Goal: Transaction & Acquisition: Purchase product/service

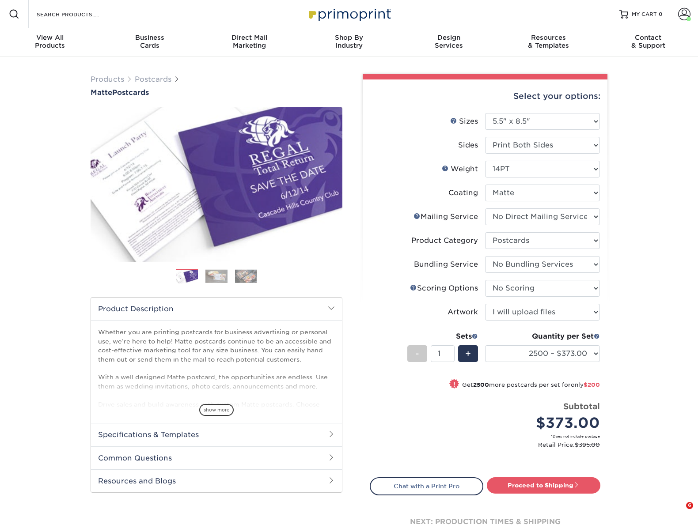
select select "5.50x8.50"
select select "3e5e9bdd-d78a-4c28-a41d-fe1407925ca6"
select select "9b7272e0-d6c8-4c3c-8e97-d3a1bcdab858"
select select "58689abb-25c0-461c-a4c3-a80b627d6649"
select select "16ebe401-5398-422d-8cb0-f3adbb82deb5"
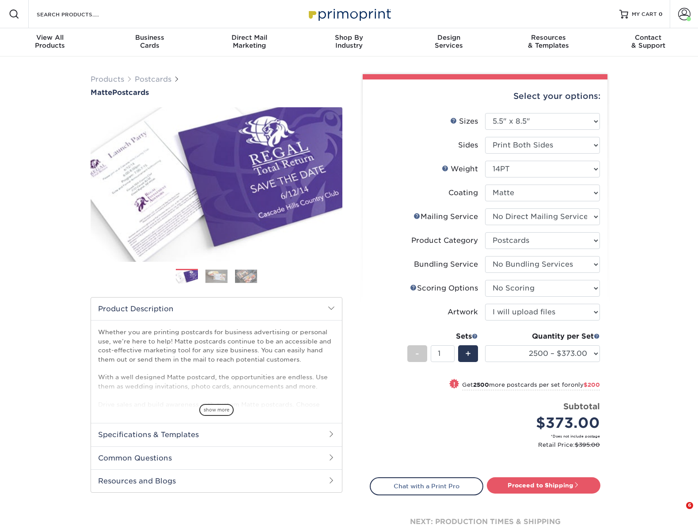
select select "upload"
select select "2500 – $373.00"
click at [649, 119] on div "Products Postcards Matte Postcards Next $" at bounding box center [349, 319] width 698 height 524
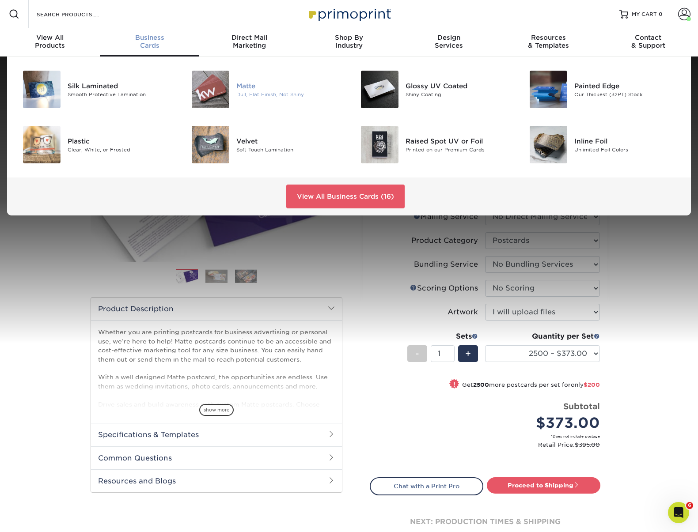
click at [227, 85] on img at bounding box center [211, 90] width 38 height 38
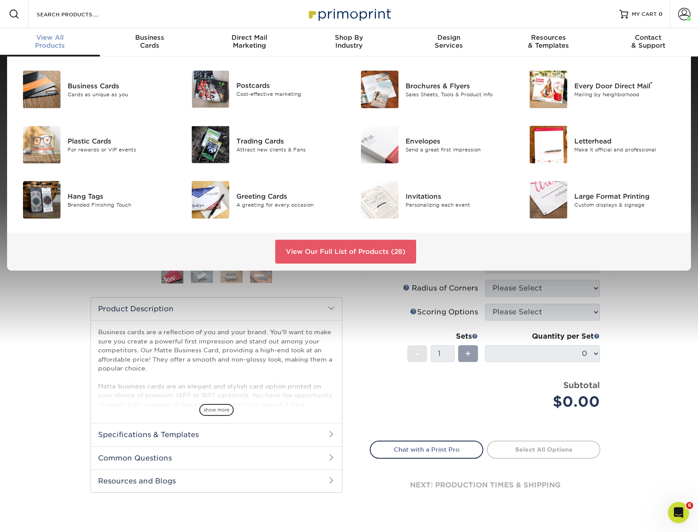
click at [64, 46] on div "View All Products" at bounding box center [50, 42] width 100 height 16
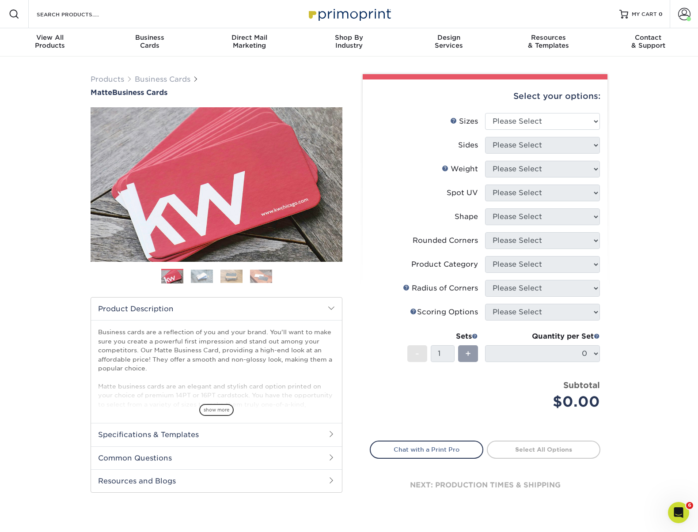
click at [344, 13] on img at bounding box center [349, 13] width 88 height 19
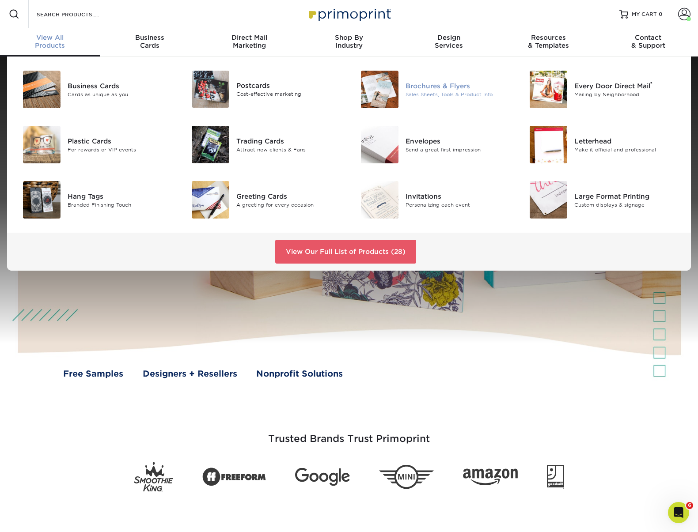
click at [384, 75] on img at bounding box center [380, 90] width 38 height 38
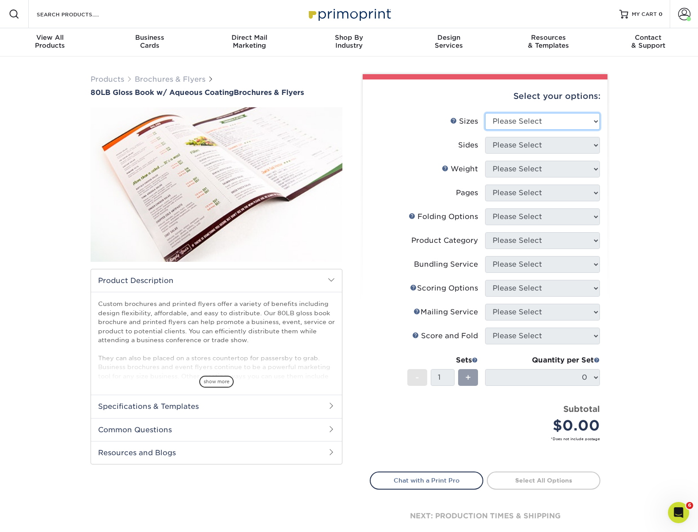
select select "5.50x8.50"
select select "13abbda7-1d64-4f25-8bb2-c179b224825d"
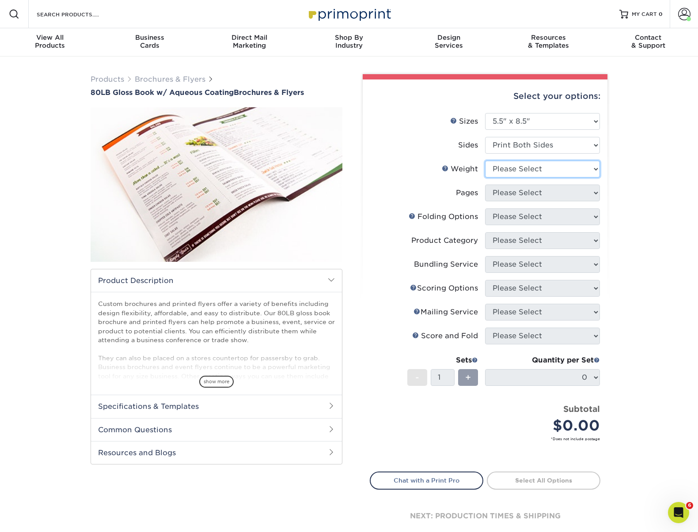
select select "80LB"
select select "0"
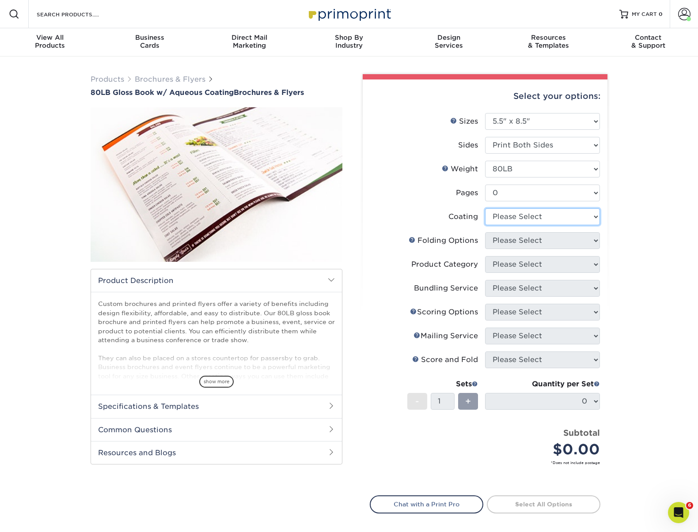
select select "d41dab50-ff65-4f4f-bb17-2afe4d36ae33"
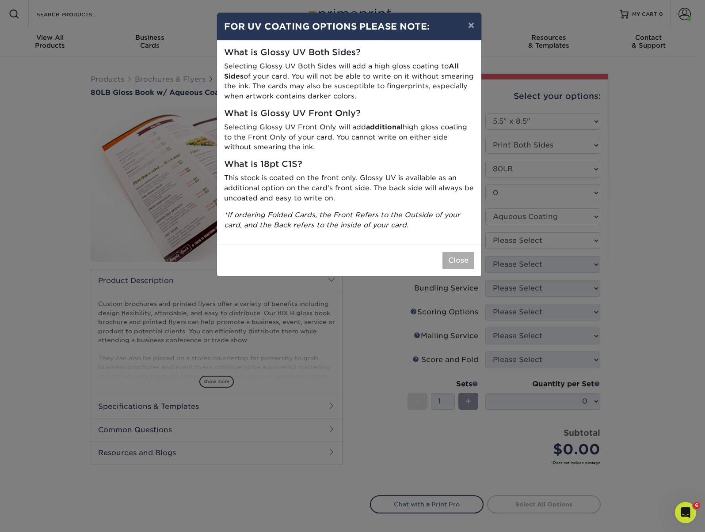
click at [458, 254] on button "Close" at bounding box center [458, 260] width 32 height 17
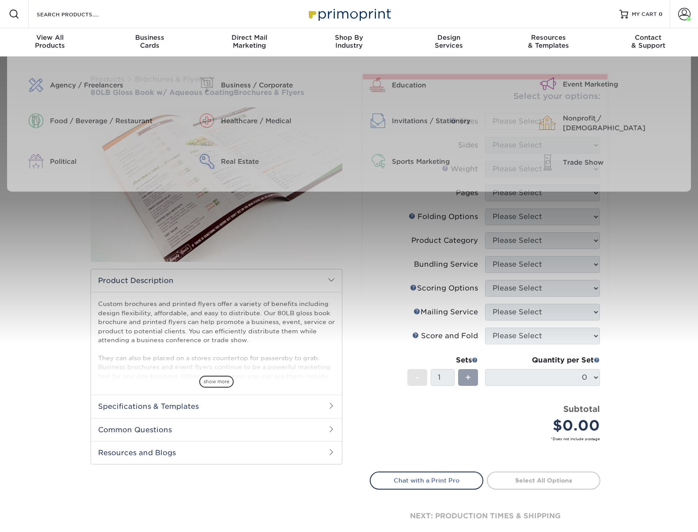
click at [346, 13] on img at bounding box center [349, 13] width 88 height 19
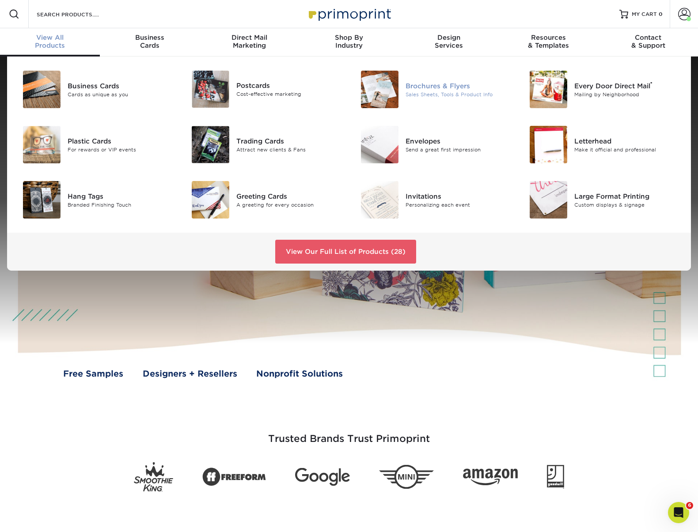
click at [437, 86] on div "Brochures & Flyers" at bounding box center [459, 86] width 106 height 10
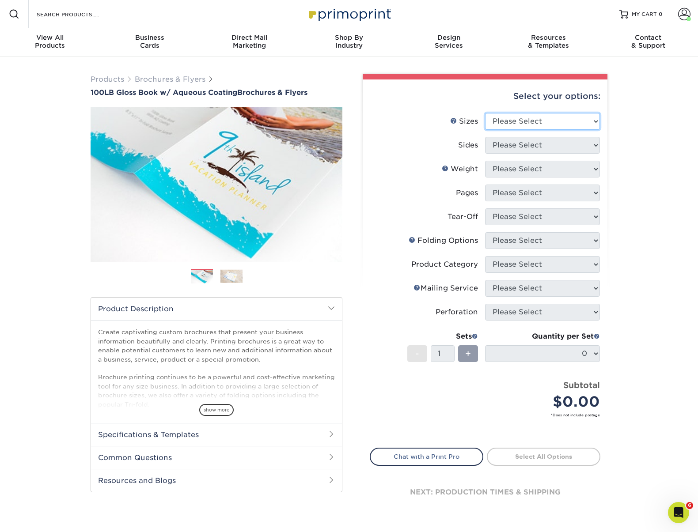
select select "5.50x8.50"
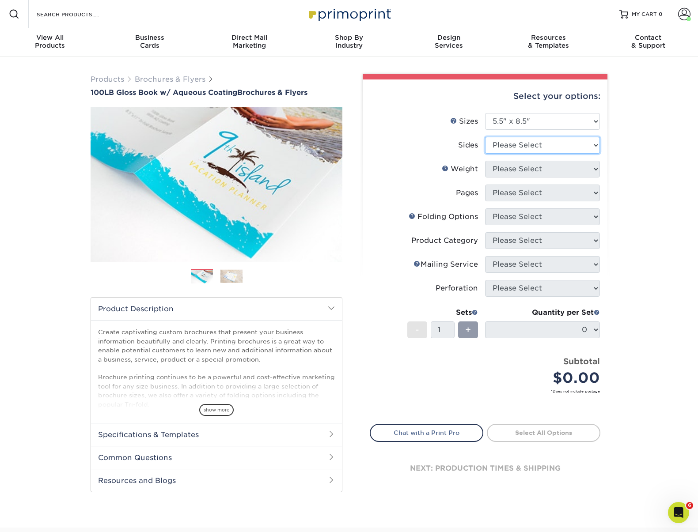
select select "13abbda7-1d64-4f25-8bb2-c179b224825d"
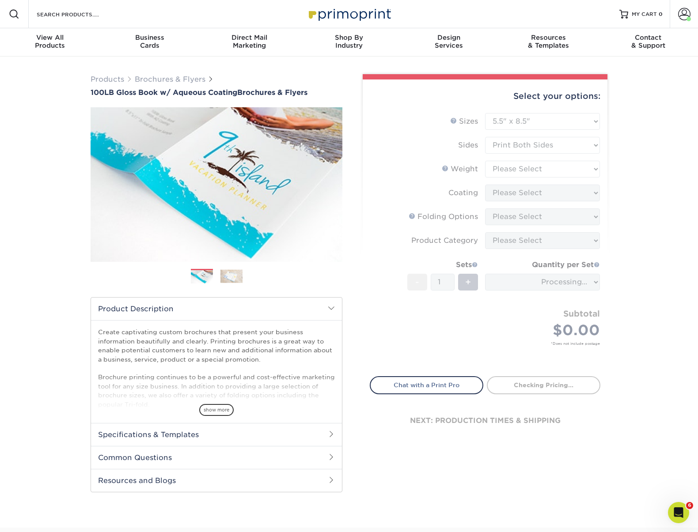
click at [503, 168] on form "Sizes Help Sizes Please Select 3.5" x 8.5" 3.5" x 11" 3.67" x 8.5" 4" x 6" 4" x…" at bounding box center [485, 239] width 231 height 253
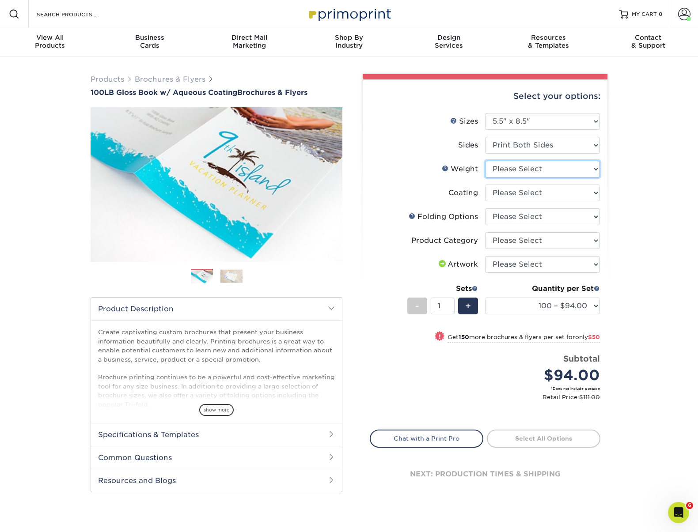
select select "100LB"
select select "d41dab50-ff65-4f4f-bb17-2afe4d36ae33"
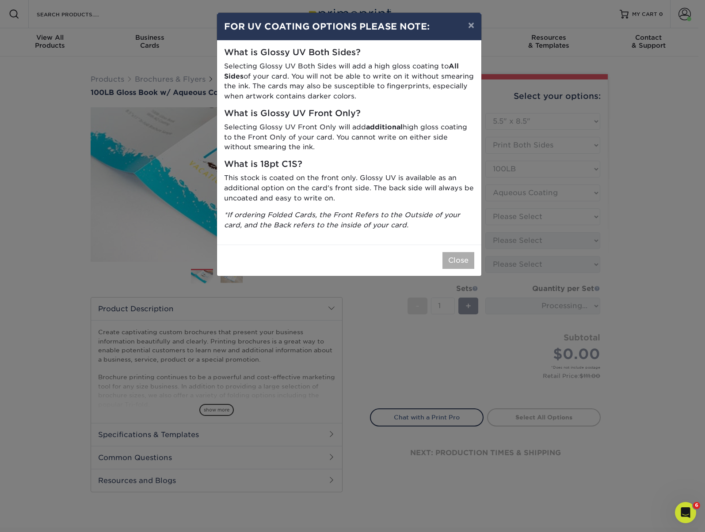
click at [456, 259] on button "Close" at bounding box center [458, 260] width 32 height 17
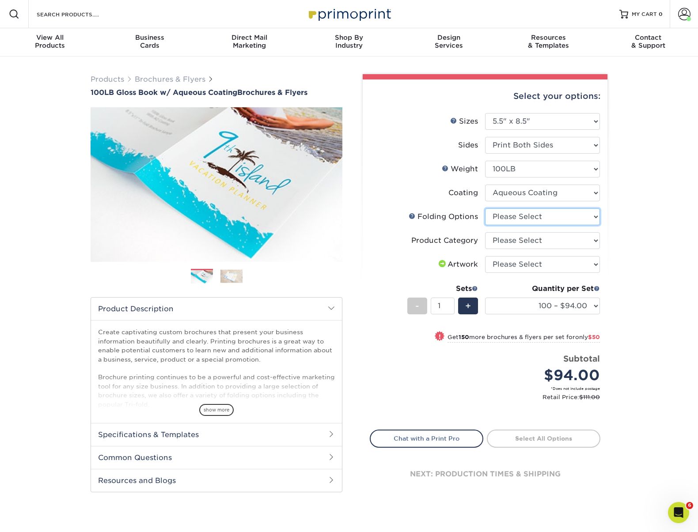
select select "9b1d5825-34d1-4721-9874-ed79abb003d7"
select select "1a668080-6b7c-4174-b399-2c3833b27ef4"
select select "upload"
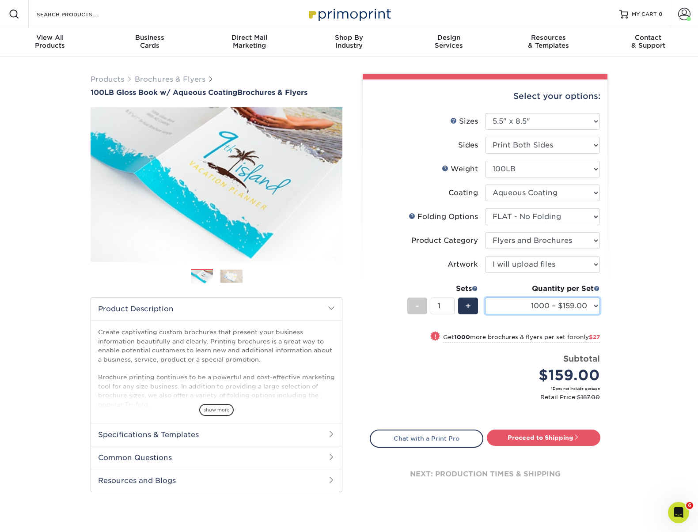
select select "2000 – $186.00"
click at [340, 16] on img at bounding box center [349, 13] width 88 height 19
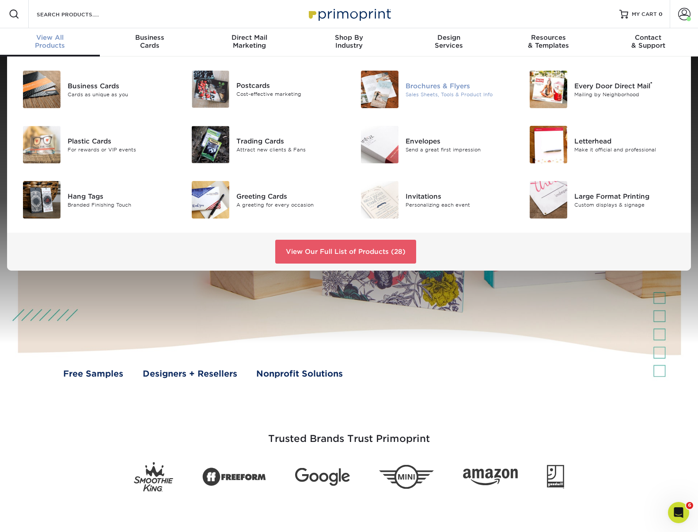
click at [401, 87] on div at bounding box center [377, 90] width 57 height 38
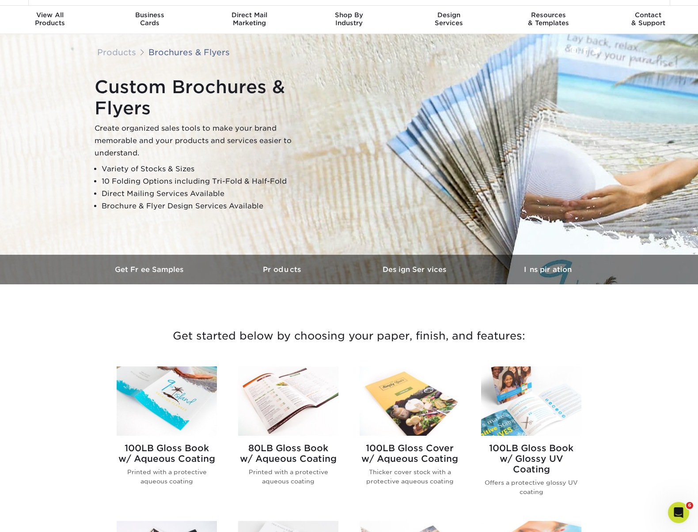
scroll to position [28, 0]
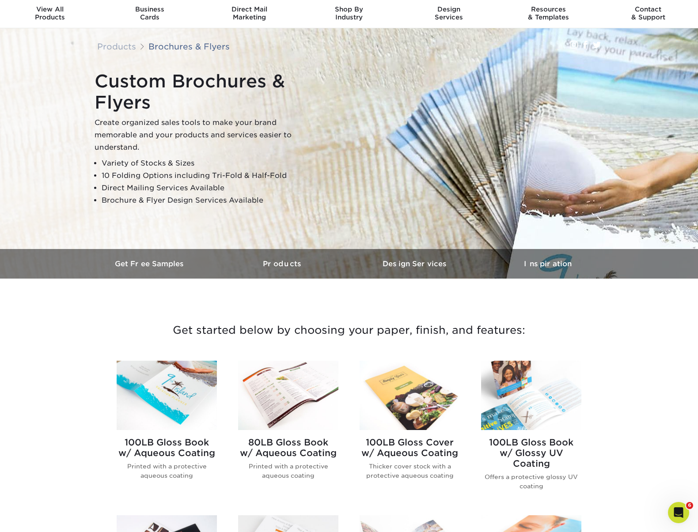
click at [423, 399] on img at bounding box center [410, 395] width 100 height 69
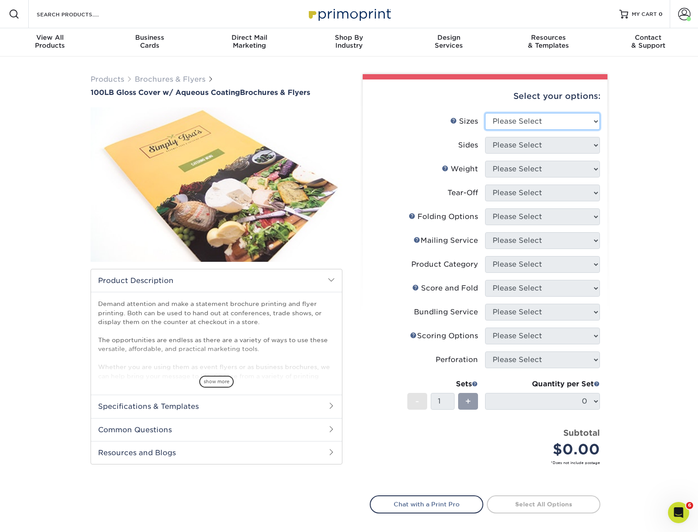
select select "8.50x11.00"
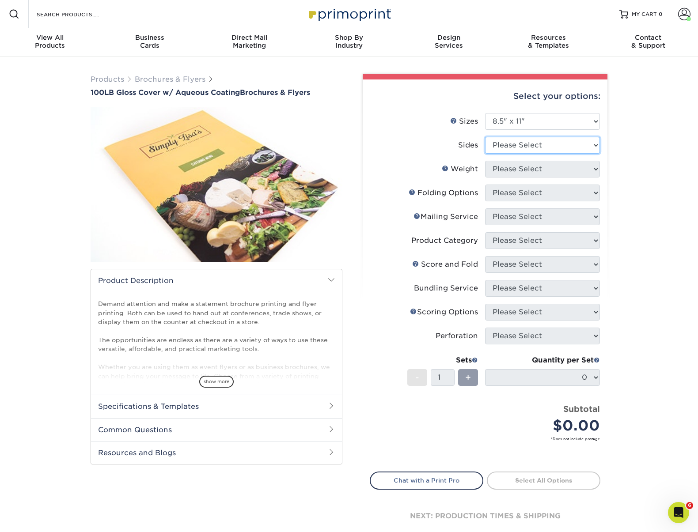
select select "13abbda7-1d64-4f25-8bb2-c179b224825d"
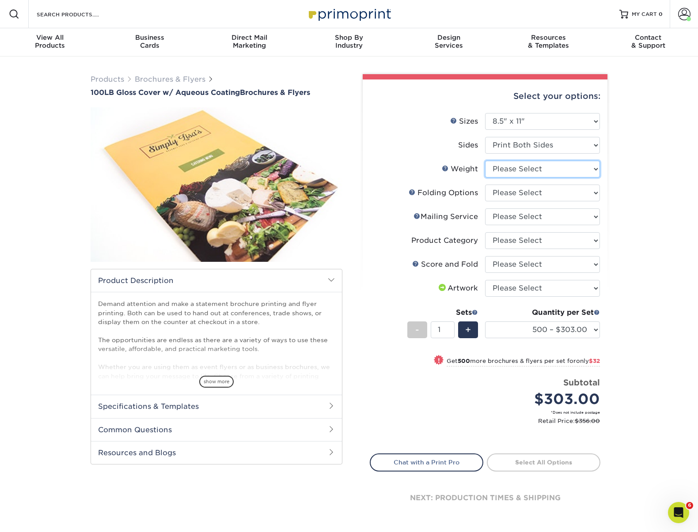
select select "100LB"
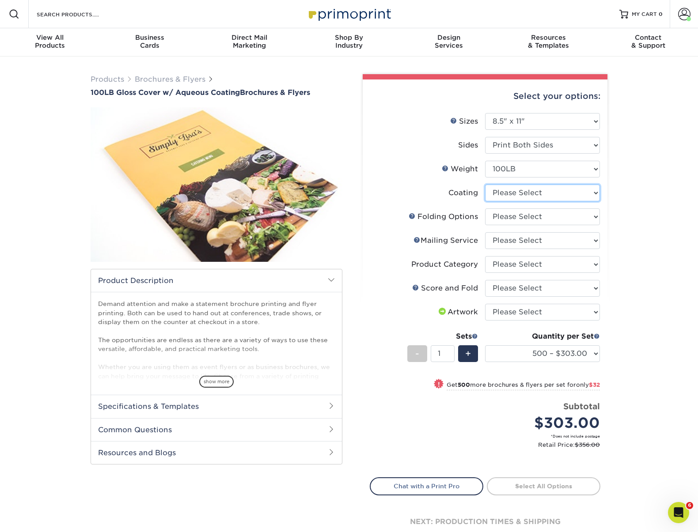
select select "d41dab50-ff65-4f4f-bb17-2afe4d36ae33"
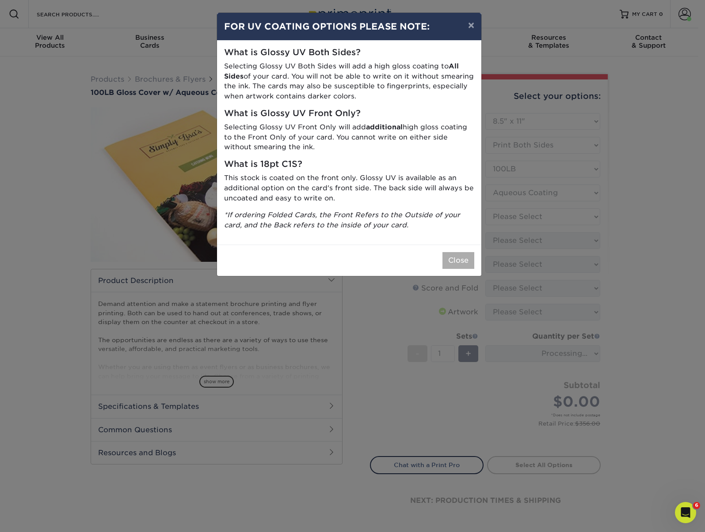
click at [462, 255] on button "Close" at bounding box center [458, 260] width 32 height 17
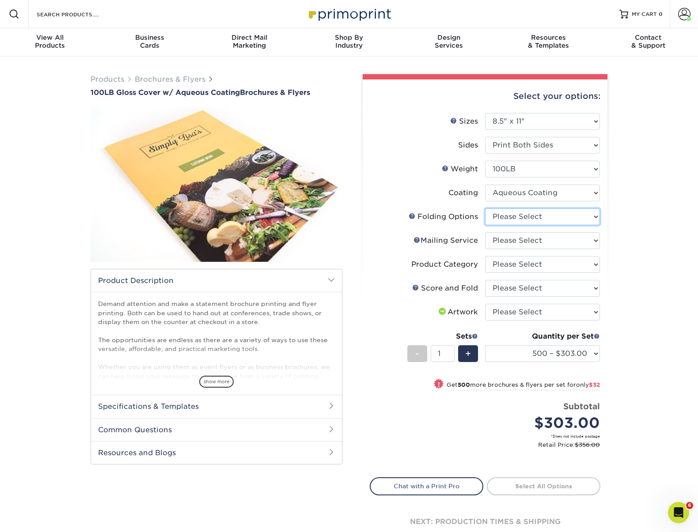
select select "9b1d5825-34d1-4721-9874-ed79abb003d7"
click at [558, 154] on li "Sides Please Select Print Both Sides Print Front Only" at bounding box center [485, 149] width 230 height 24
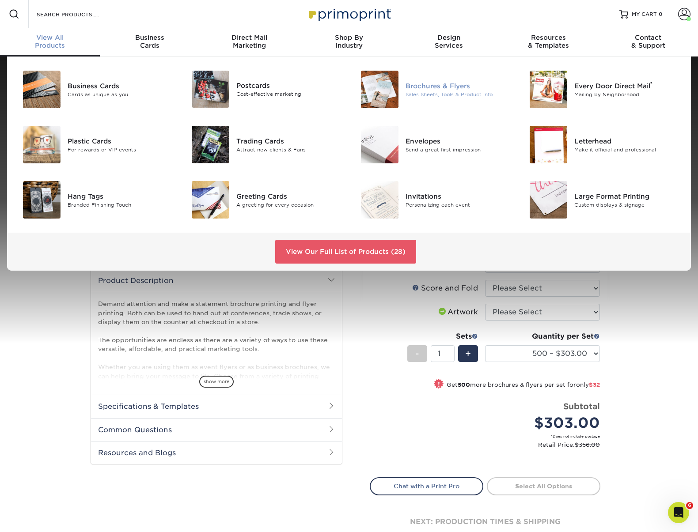
click at [379, 81] on img at bounding box center [380, 90] width 38 height 38
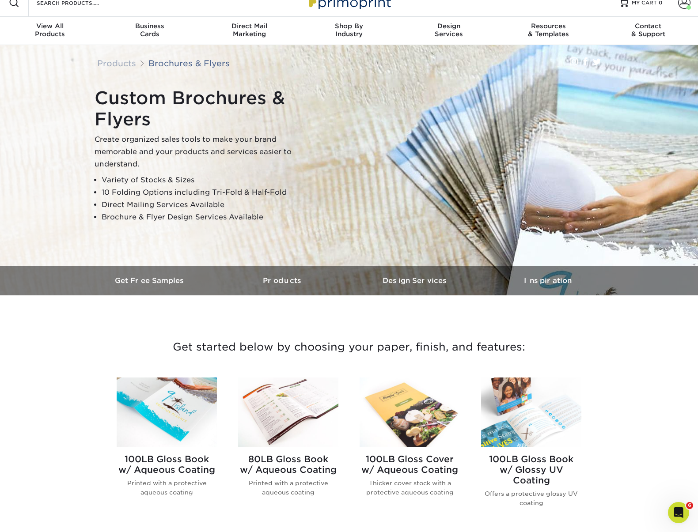
scroll to position [17, 0]
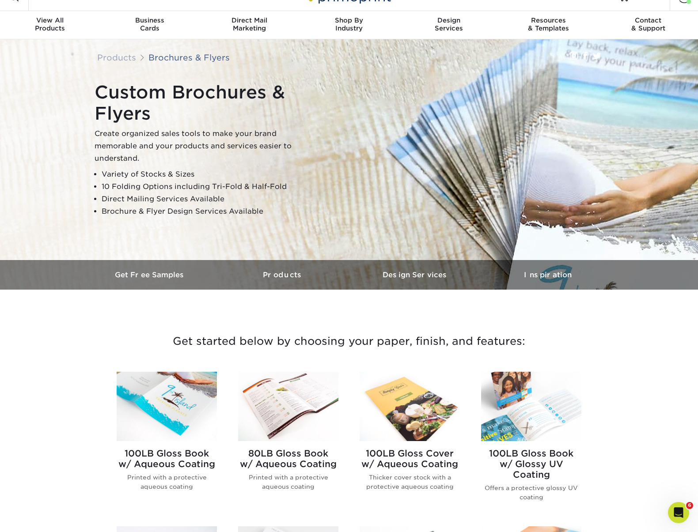
click at [400, 392] on img at bounding box center [410, 406] width 100 height 69
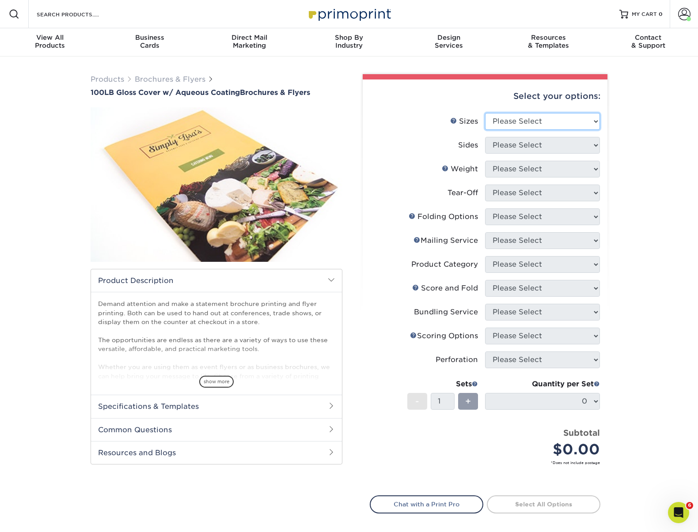
select select "8.50x11.00"
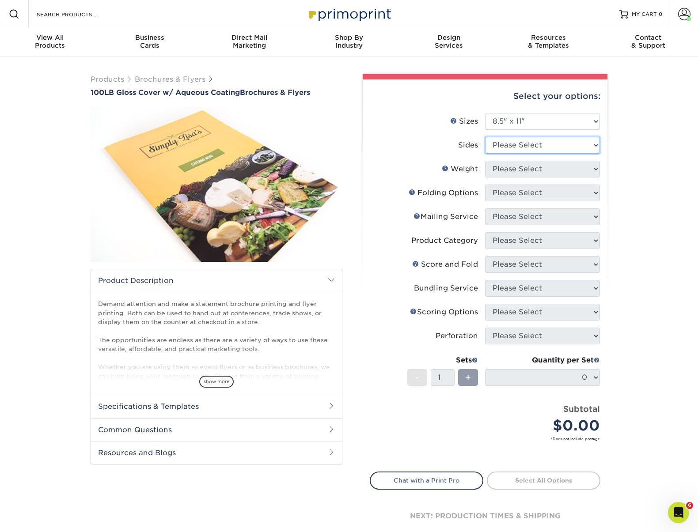
select select "13abbda7-1d64-4f25-8bb2-c179b224825d"
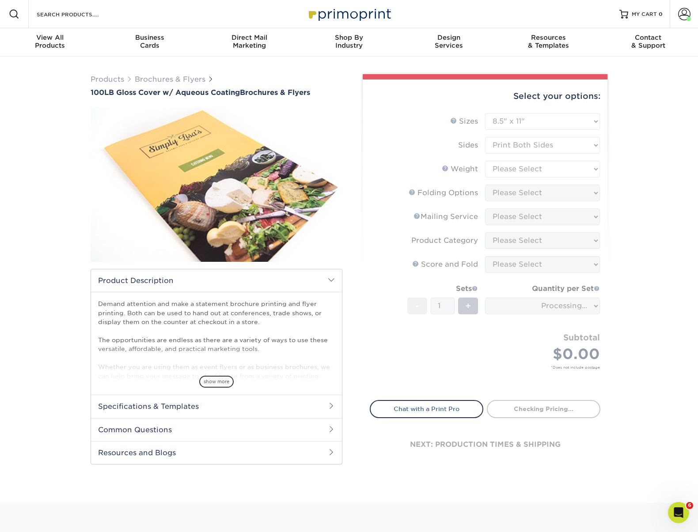
click at [525, 167] on form "Sizes Help Sizes Please Select 3.5" x 8.5" 3.5" x 11" 3.67" x 8.5" 4" x 8.5" 4"…" at bounding box center [485, 251] width 231 height 277
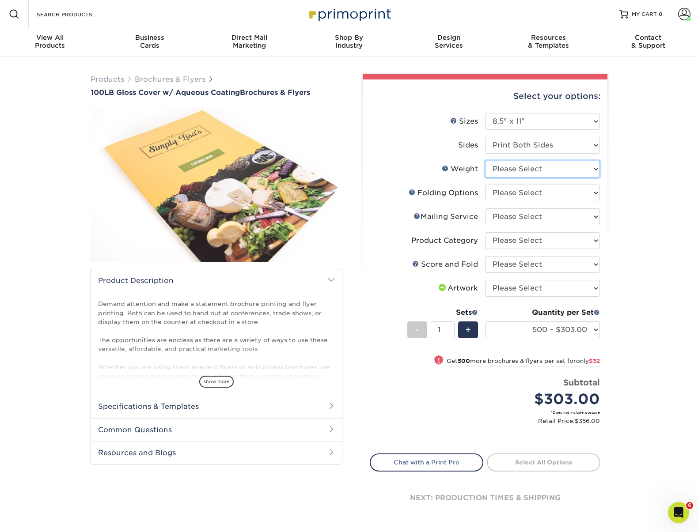
select select "100LB"
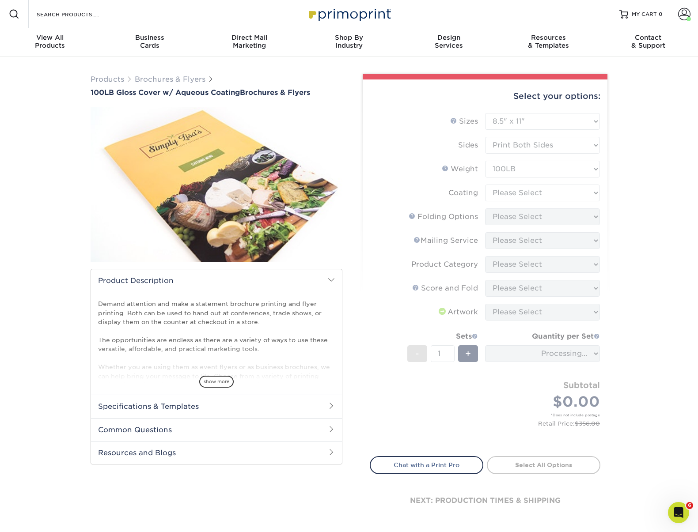
click at [509, 190] on form "Sizes Help Sizes Please Select 3.5" x 8.5" 3.5" x 11" 3.67" x 8.5" 4" x 8.5" 4"…" at bounding box center [485, 279] width 231 height 333
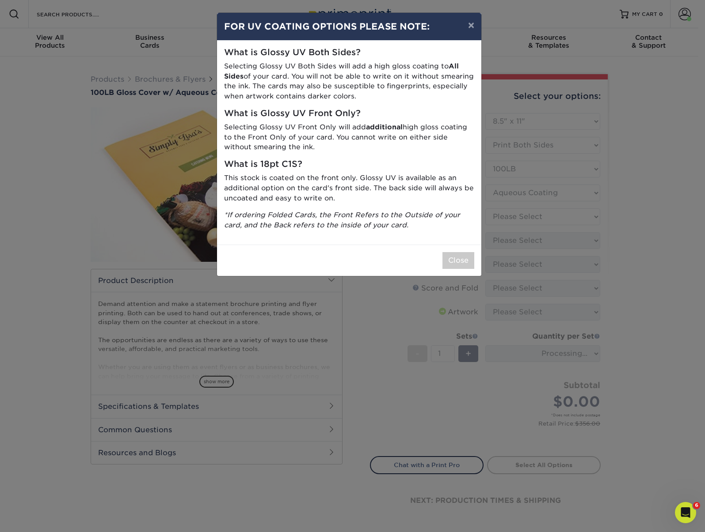
click at [512, 218] on div "× FOR UV COATING OPTIONS PLEASE NOTE: What is Glossy UV Both Sides? Selecting G…" at bounding box center [352, 266] width 705 height 532
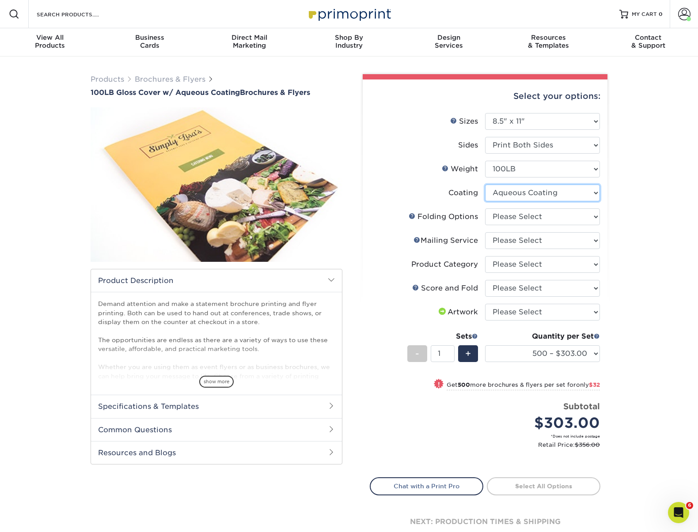
select select "-1"
select select
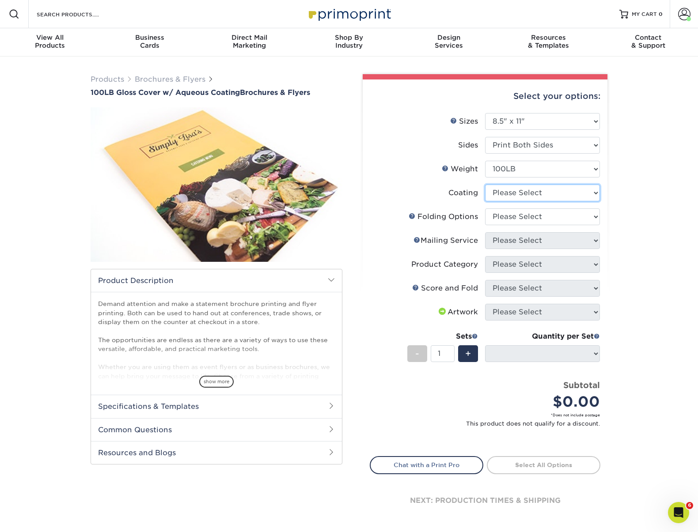
select select "d41dab50-ff65-4f4f-bb17-2afe4d36ae33"
select select "-1"
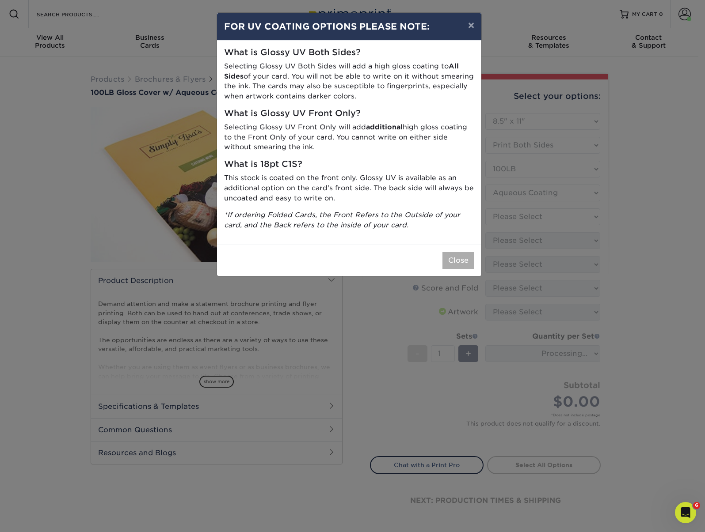
click at [461, 252] on button "Close" at bounding box center [458, 260] width 32 height 17
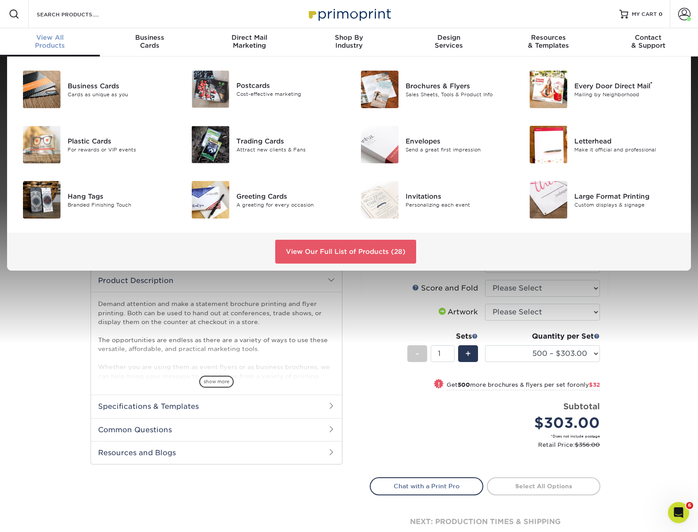
click at [50, 42] on div "View All Products" at bounding box center [50, 42] width 100 height 16
click at [54, 43] on div "View All Products" at bounding box center [50, 42] width 100 height 16
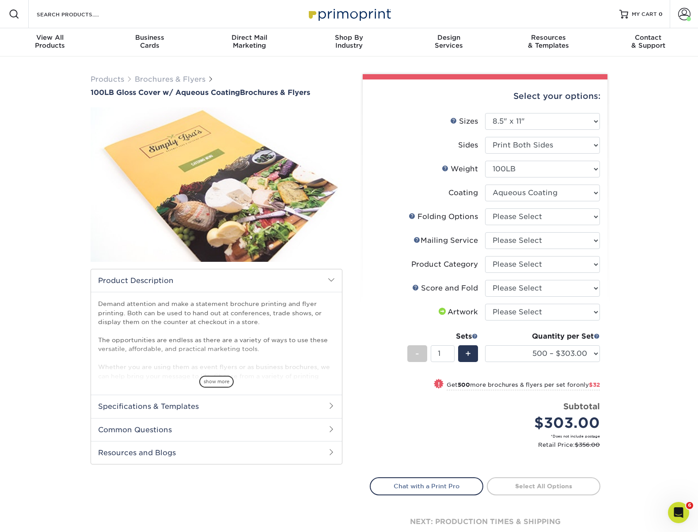
click at [359, 13] on img at bounding box center [349, 13] width 88 height 19
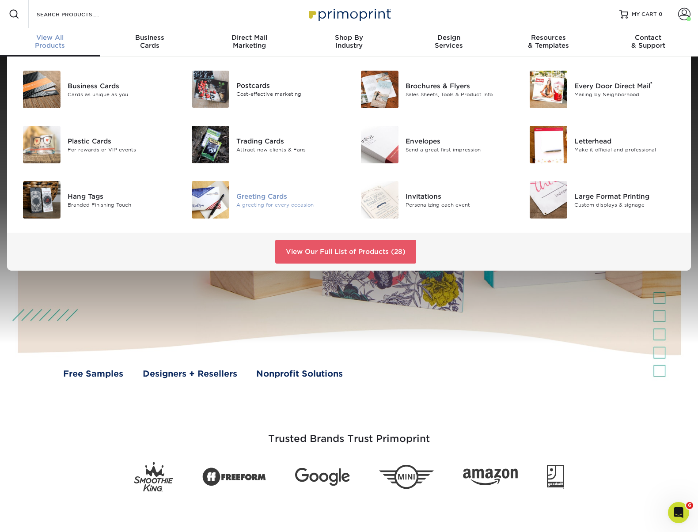
click at [254, 199] on div "Greeting Cards" at bounding box center [289, 196] width 106 height 10
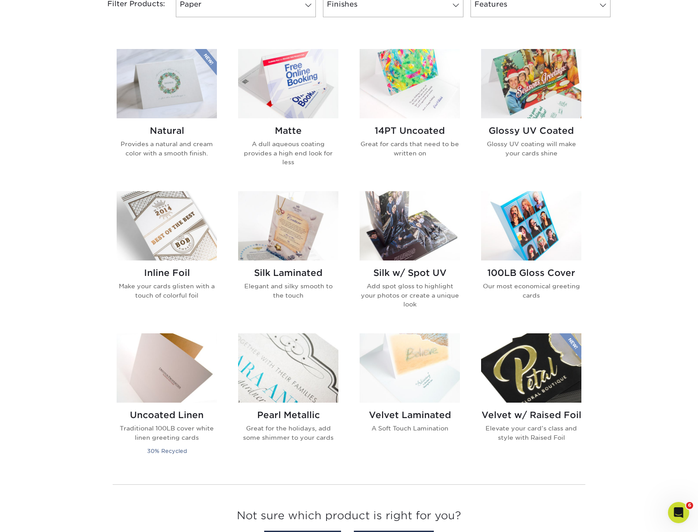
click at [310, 144] on p "A dull aqueous coating provides a high end look for less" at bounding box center [288, 153] width 100 height 27
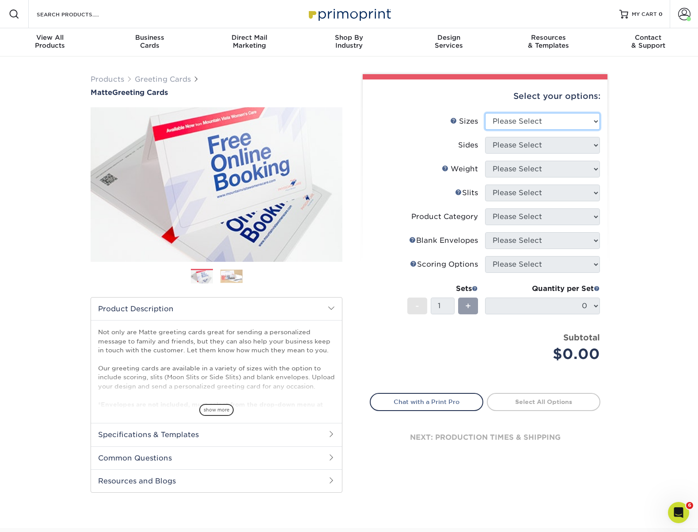
select select "5.50x8.50"
select select "13abbda7-1d64-4f25-8bb2-c179b224825d"
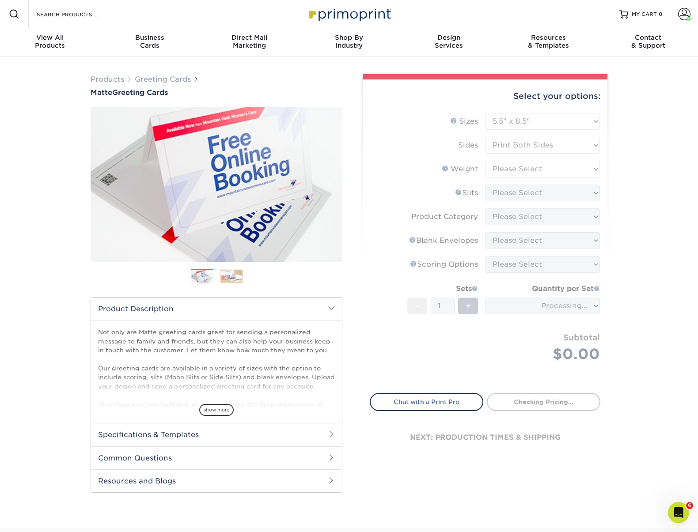
click at [515, 169] on form "Sizes Help Sizes Please Select 4.25" x 11" 5.5" x 8.5" 6" x 9" 6" x 12" 7" x 10…" at bounding box center [485, 248] width 231 height 270
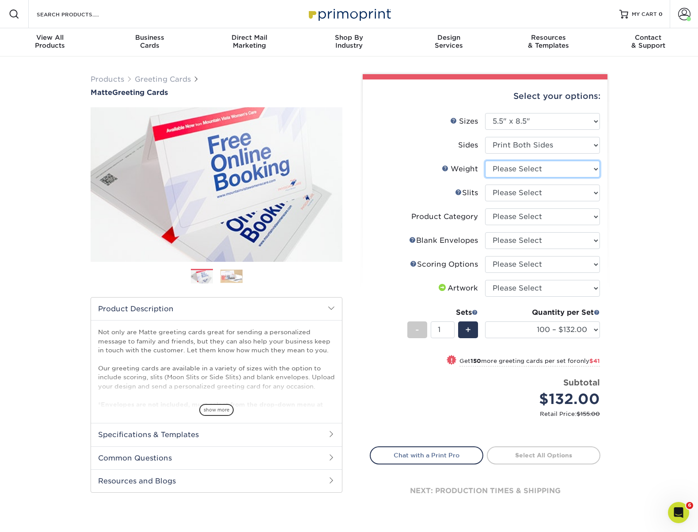
select select "14PT"
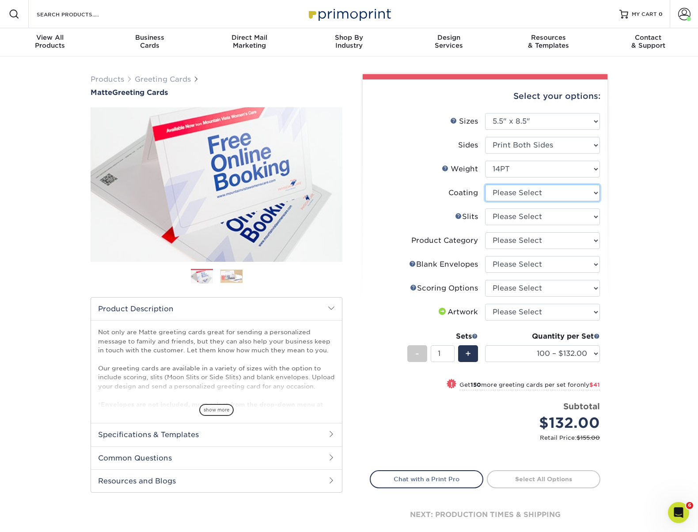
select select "121bb7b5-3b4d-429f-bd8d-bbf80e953313"
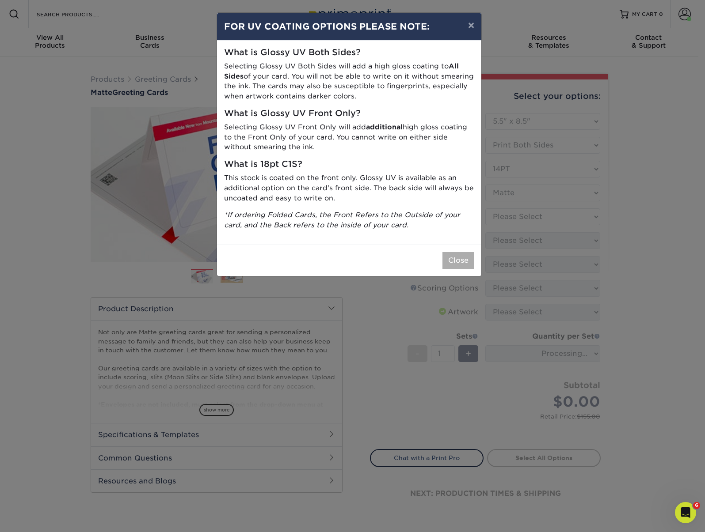
click at [464, 252] on button "Close" at bounding box center [458, 260] width 32 height 17
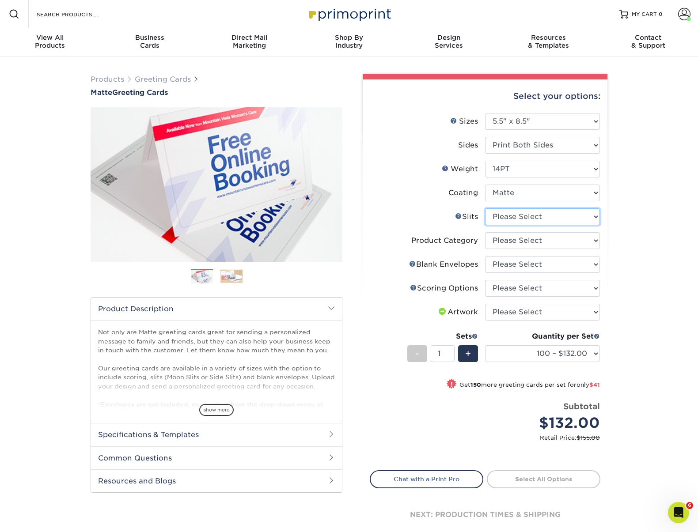
select select "c4055f3c-a707-4a99-931b-ce83690041fd"
select select "b7f8198f-f281-4438-a52e-cd7a5c5c0cfc"
select select "9f137334-7cf0-4a73-8a74-a4df662606ea"
select select "b23166fa-223a-4016-b2d3-d3438452c7d9"
select select "8.50x11.00"
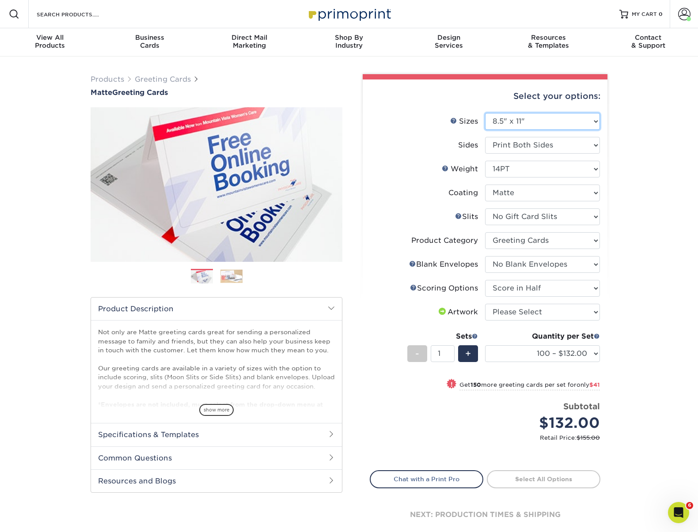
select select "-1"
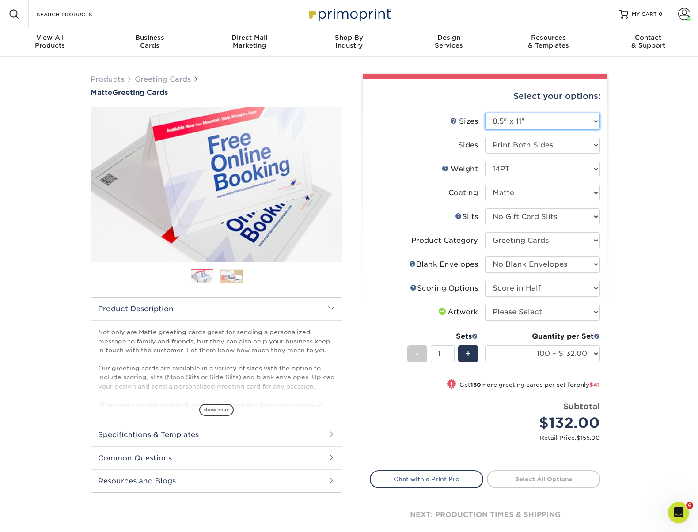
select select "-1"
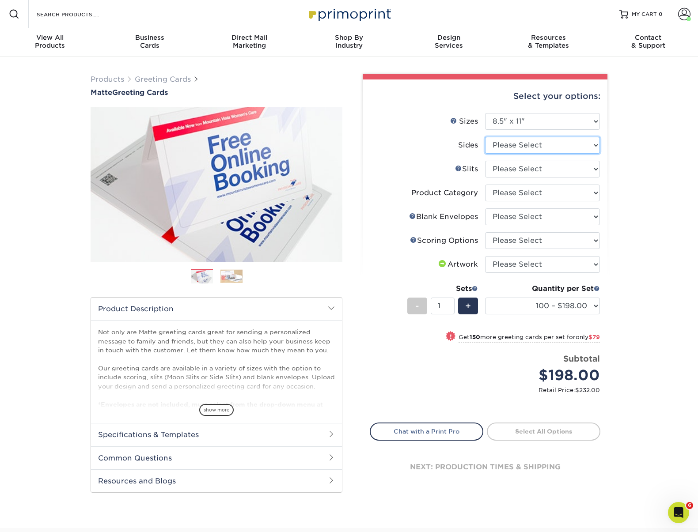
select select "13abbda7-1d64-4f25-8bb2-c179b224825d"
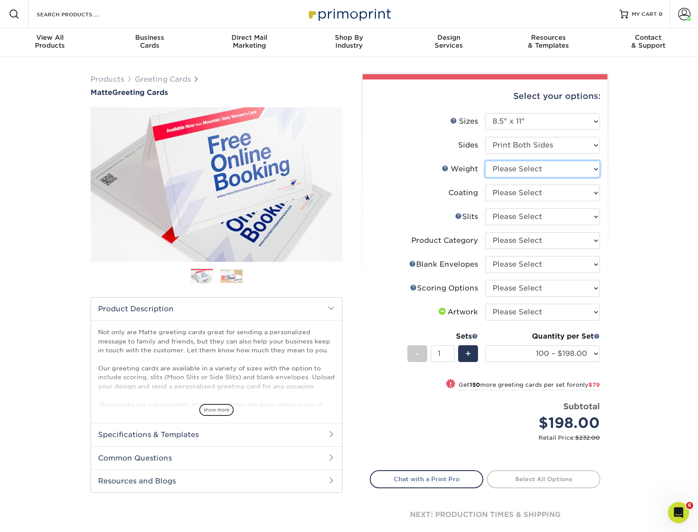
select select "14PT"
select select "121bb7b5-3b4d-429f-bd8d-bbf80e953313"
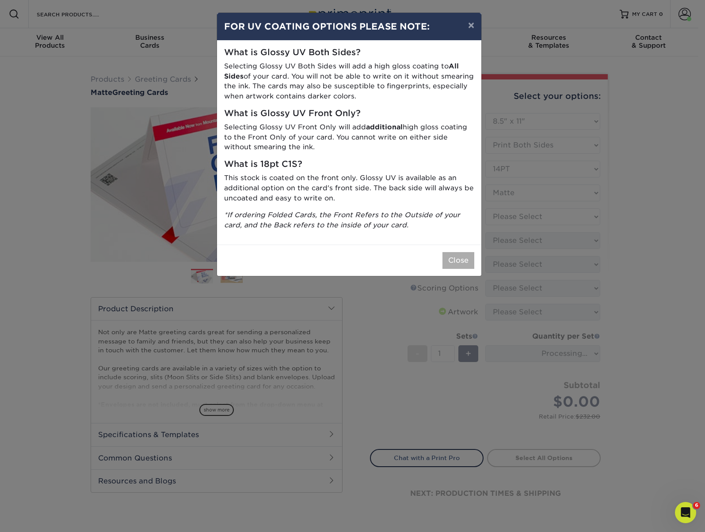
click at [463, 252] on button "Close" at bounding box center [458, 260] width 32 height 17
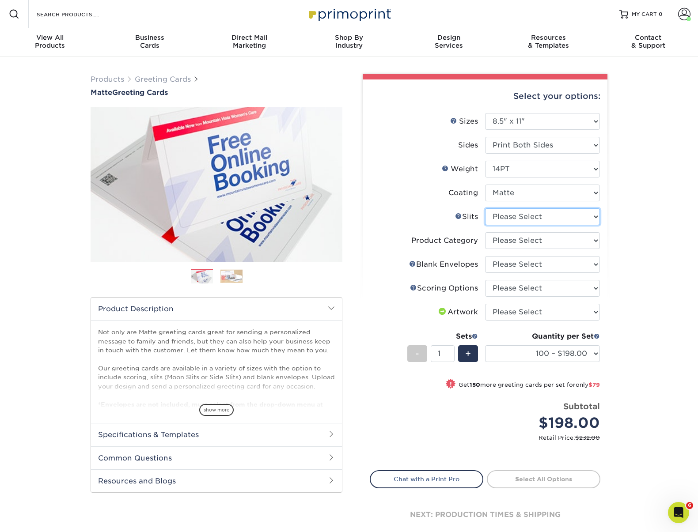
select select "c4055f3c-a707-4a99-931b-ce83690041fd"
select select "b7f8198f-f281-4438-a52e-cd7a5c5c0cfc"
select select "9f137334-7cf0-4a73-8a74-a4df662606ea"
select select "b23166fa-223a-4016-b2d3-d3438452c7d9"
select select "upload"
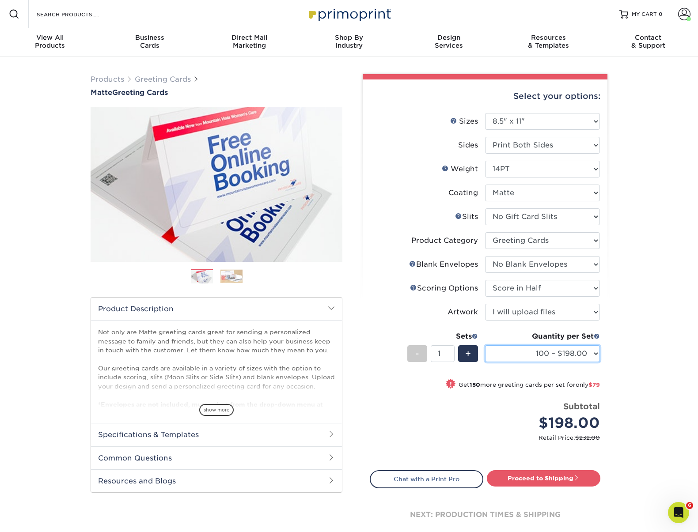
select select "1000 – $383.00"
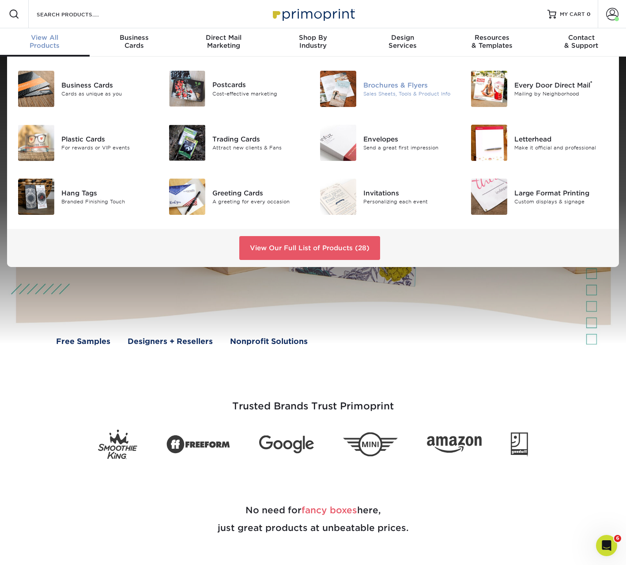
click at [346, 81] on img at bounding box center [338, 89] width 36 height 36
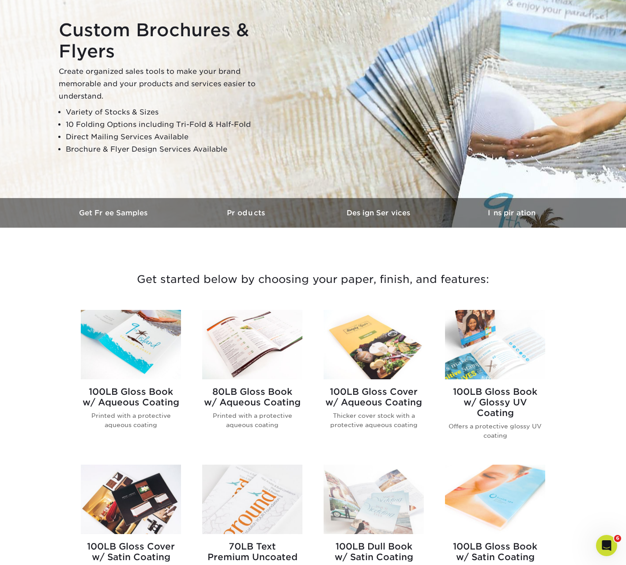
scroll to position [322, 0]
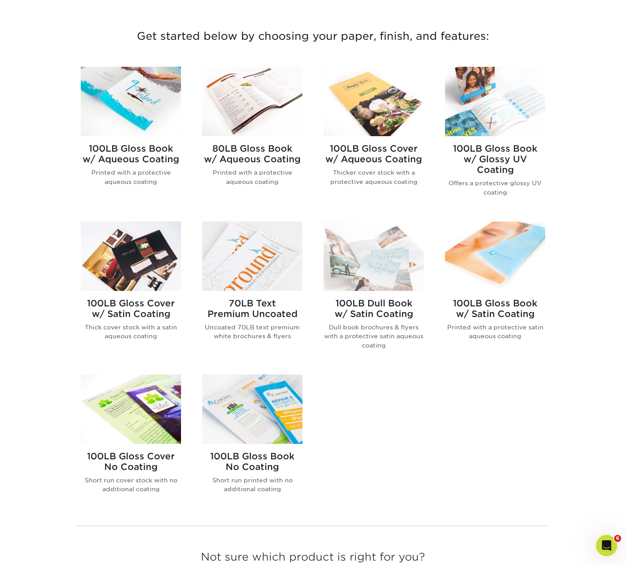
click at [265, 411] on img at bounding box center [252, 408] width 100 height 69
click at [123, 408] on img at bounding box center [131, 408] width 100 height 69
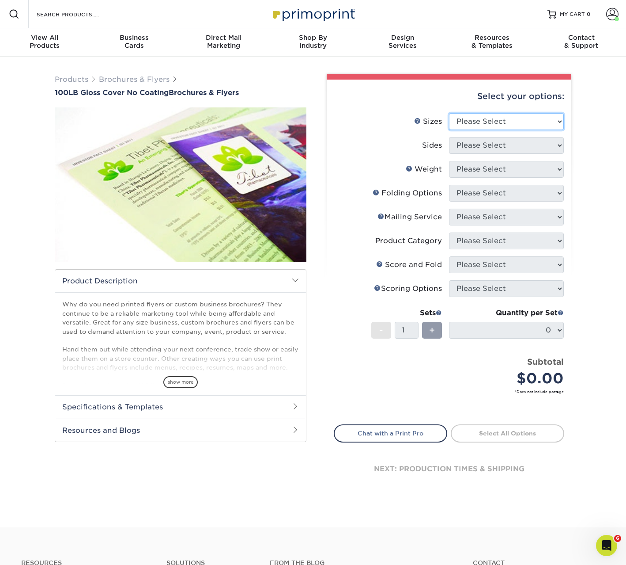
select select "8.50x11.00"
select select "13abbda7-1d64-4f25-8bb2-c179b224825d"
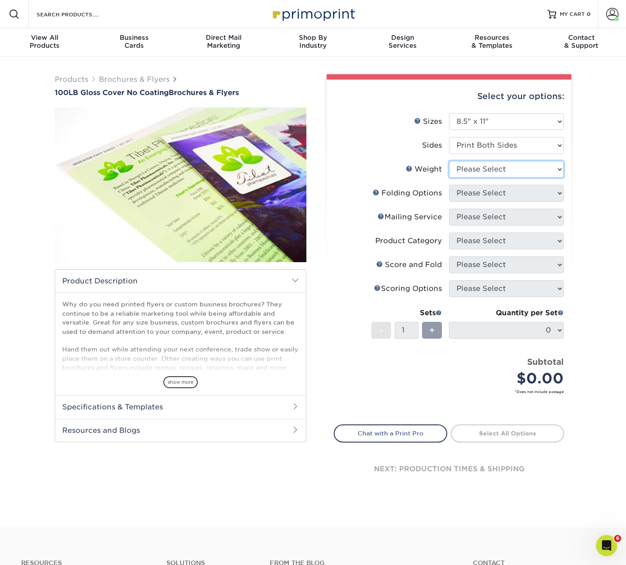
select select "100LB"
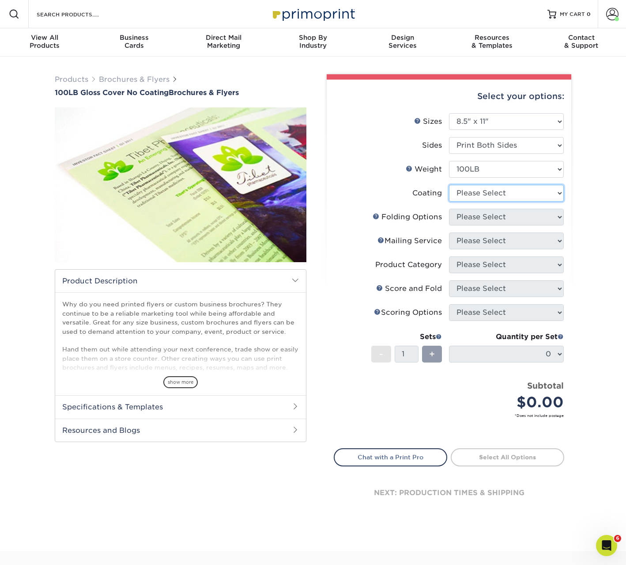
select select "3e7618de-abca-4bda-9f97-8b9129e913d8"
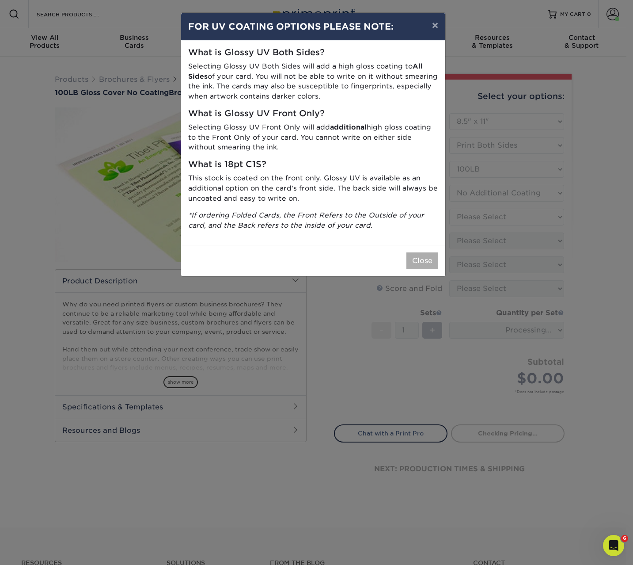
click at [428, 253] on button "Close" at bounding box center [422, 260] width 32 height 17
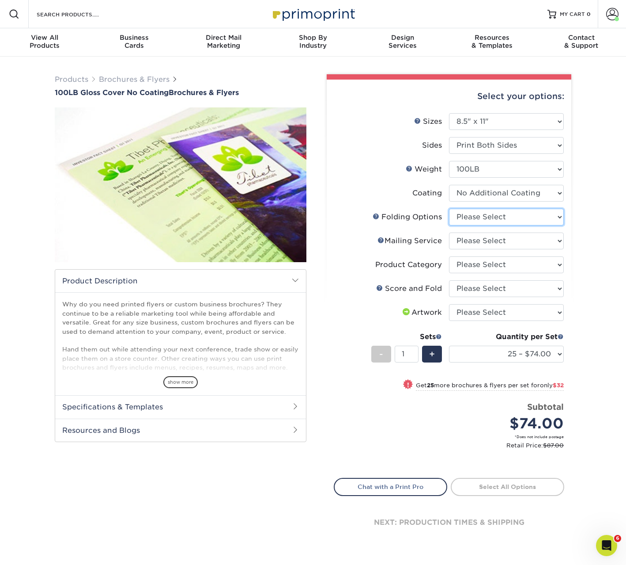
select select "9b1d5825-34d1-4721-9874-ed79abb003d7"
click at [600, 179] on div "Products Brochures & Flyers 100LB Gloss Cover No Coating Brochures & Flyers sho…" at bounding box center [313, 319] width 626 height 524
drag, startPoint x: 581, startPoint y: 127, endPoint x: 566, endPoint y: 127, distance: 15.0
click at [580, 127] on div "Products Brochures & Flyers 100LB Gloss Cover No Coating Brochures & Flyers sho…" at bounding box center [313, 319] width 626 height 524
click at [326, 11] on img at bounding box center [313, 13] width 88 height 19
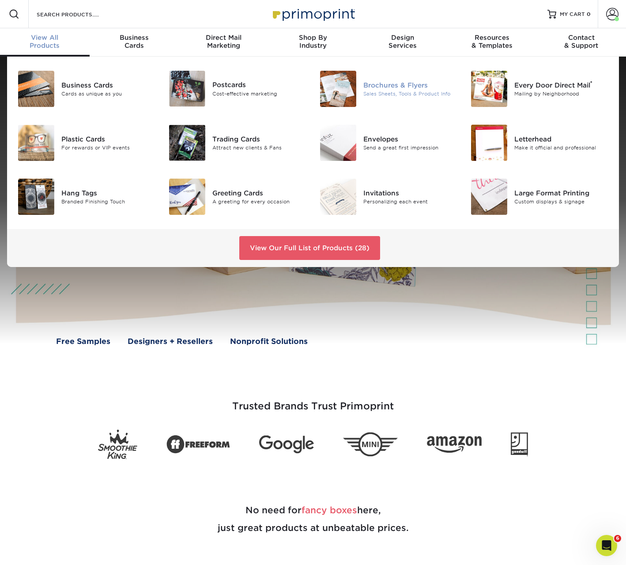
click at [332, 89] on img at bounding box center [338, 89] width 36 height 36
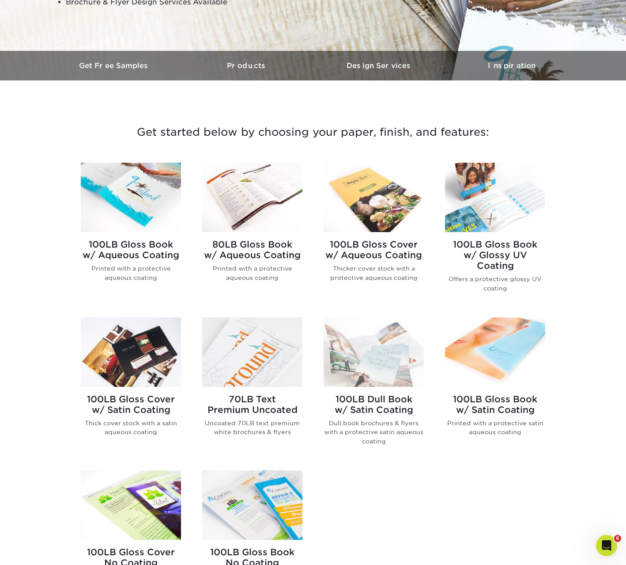
scroll to position [96, 0]
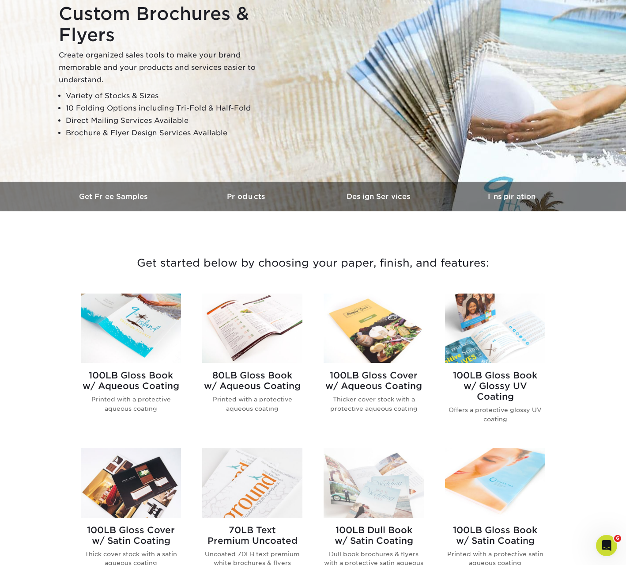
click at [560, 425] on div "Get started below by choosing your paper, finish, and features: Filtered Matche…" at bounding box center [313, 539] width 626 height 614
click at [91, 381] on h2 "100LB Gloss Book w/ Aqueous Coating" at bounding box center [131, 380] width 100 height 21
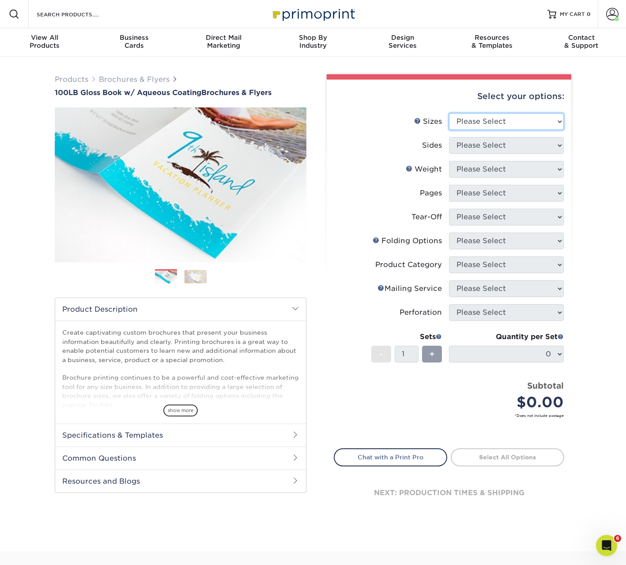
select select "8.50x11.00"
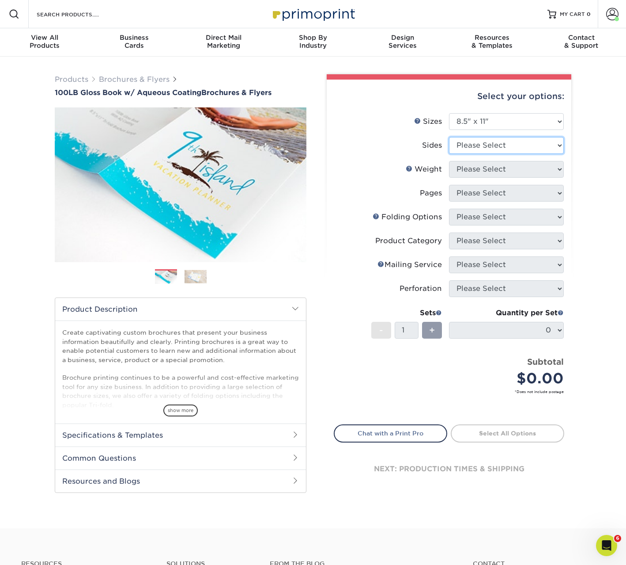
select select "13abbda7-1d64-4f25-8bb2-c179b224825d"
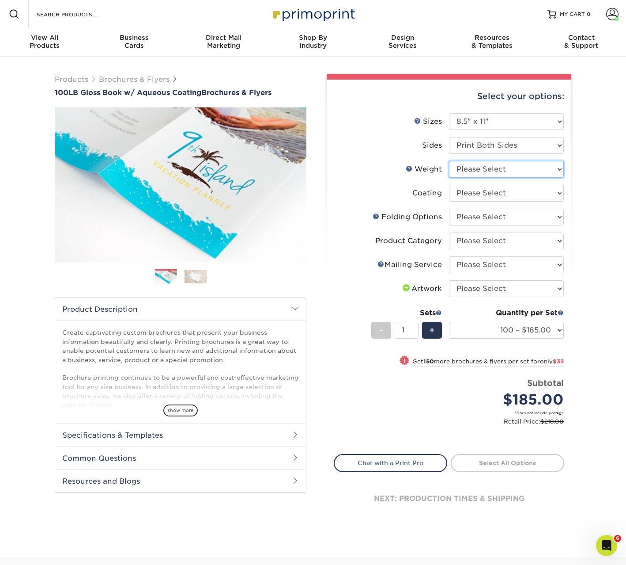
select select "100LB"
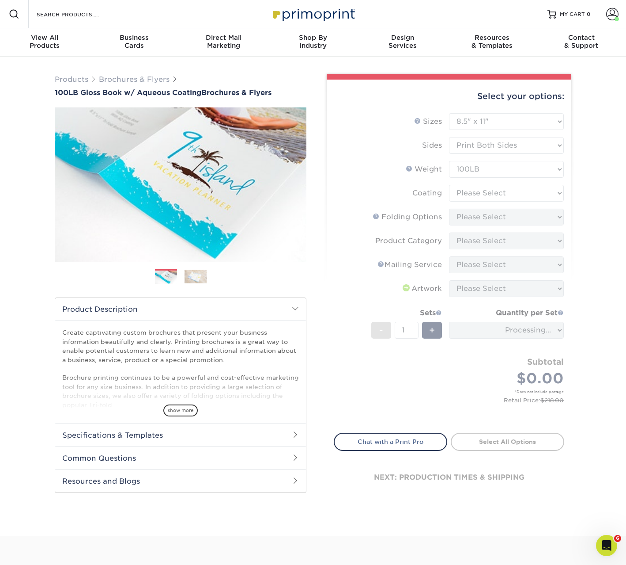
click at [469, 194] on form "Sizes Help Sizes Please Select 3.5" x 8.5" 3.5" x 11" 3.67" x 8.5" 4" x 6" 4" x…" at bounding box center [449, 267] width 231 height 309
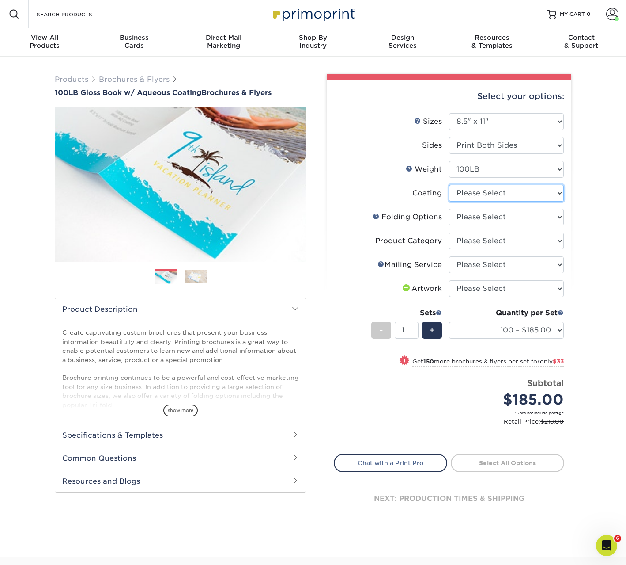
select select "d41dab50-ff65-4f4f-bb17-2afe4d36ae33"
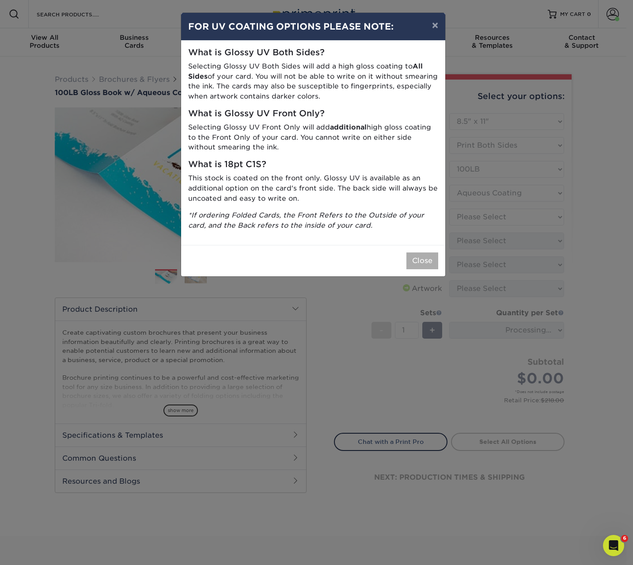
click at [425, 255] on button "Close" at bounding box center [422, 260] width 32 height 17
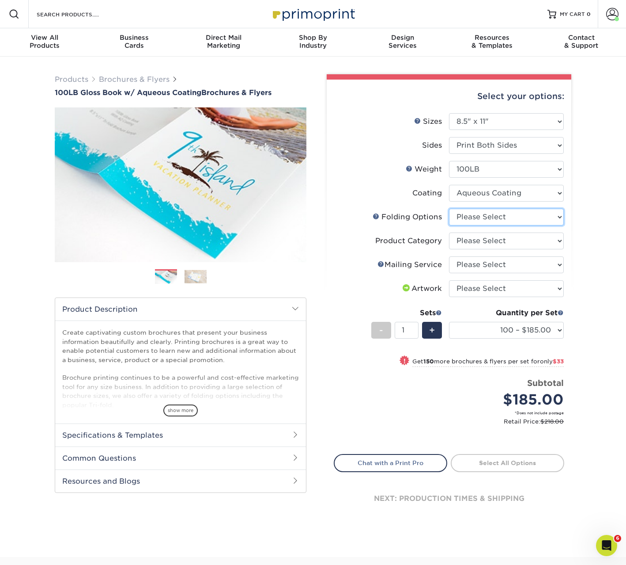
select select "309d6136-ab60-468f-a140-45a5ba21578e"
select select "1a668080-6b7c-4174-b399-2c3833b27ef4"
select select "3e5e9bdd-d78a-4c28-a41d-fe1407925ca6"
select select "upload"
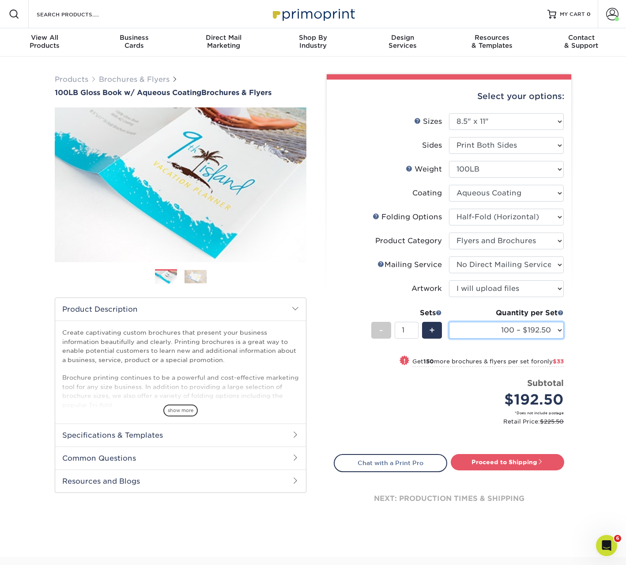
select select "1000 – $277.75"
click at [316, 276] on div "Select your options: Sizes Help Sizes Please Select 3.5" x 8.5" 4" x 6" 0" at bounding box center [445, 303] width 265 height 458
